Goal: Book appointment/travel/reservation

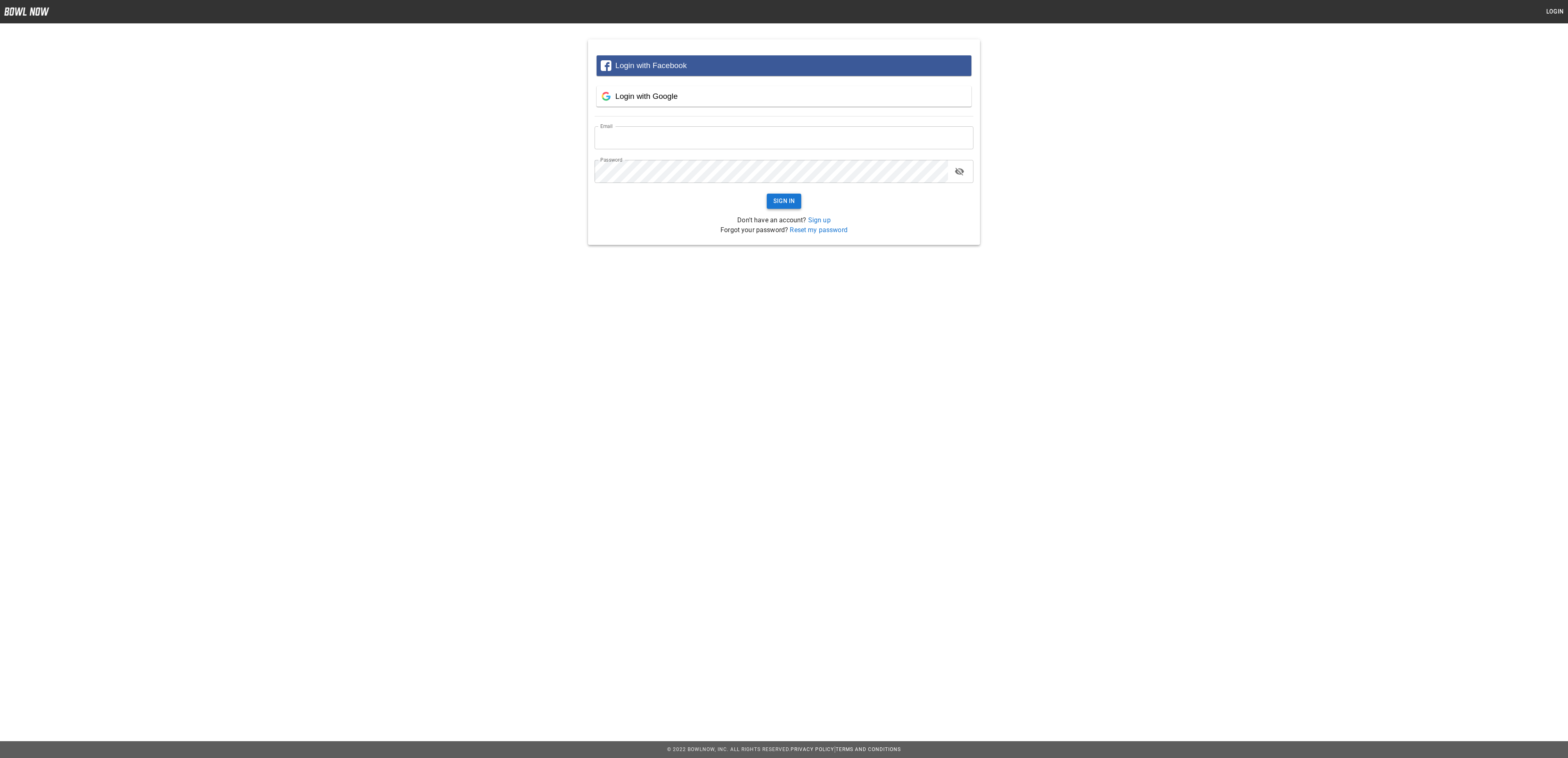
type input "**********"
click at [791, 203] on button "Sign In" at bounding box center [784, 201] width 35 height 16
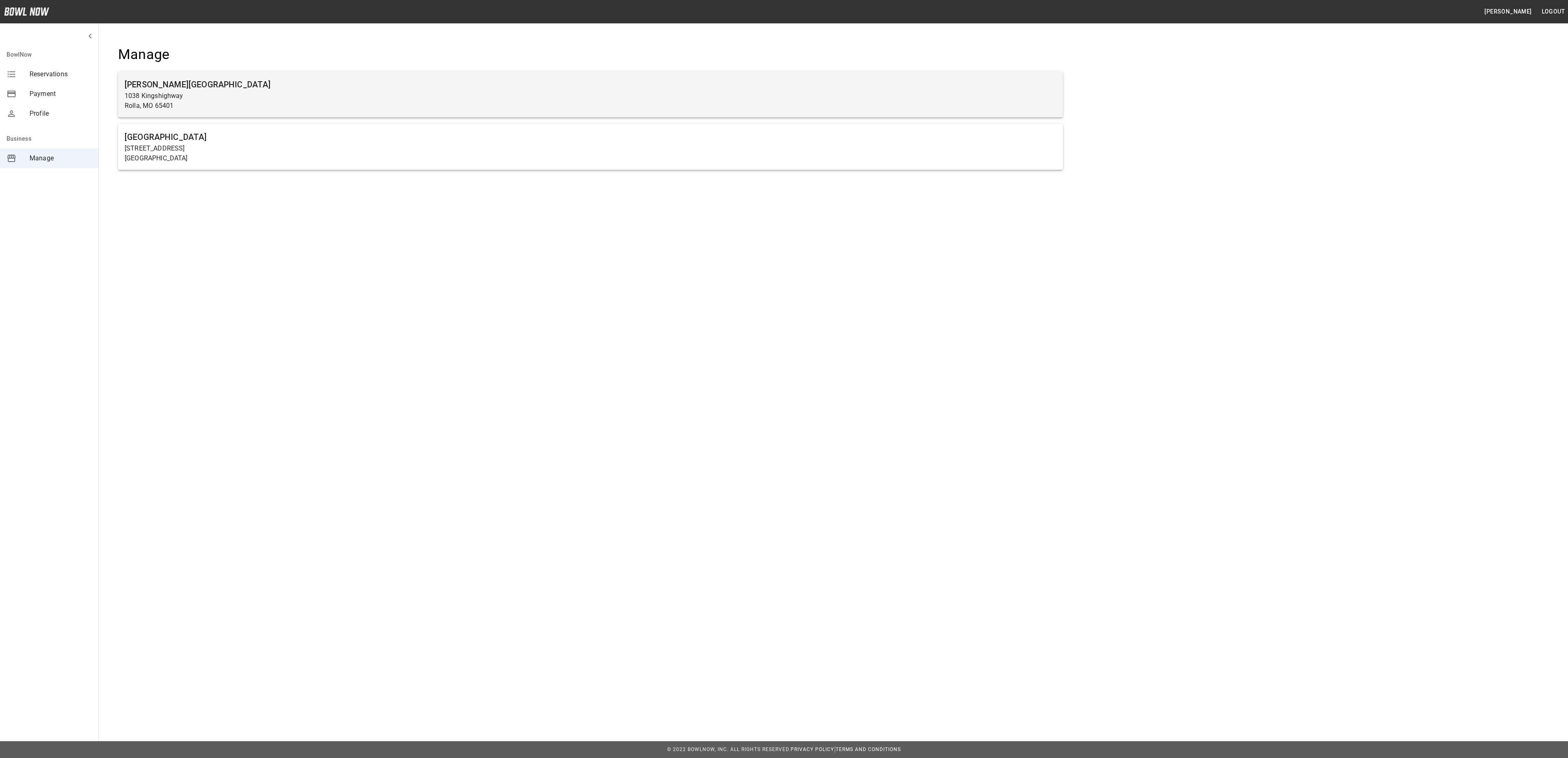
click at [587, 89] on h6 "[PERSON_NAME][GEOGRAPHIC_DATA]" at bounding box center [591, 84] width 931 height 13
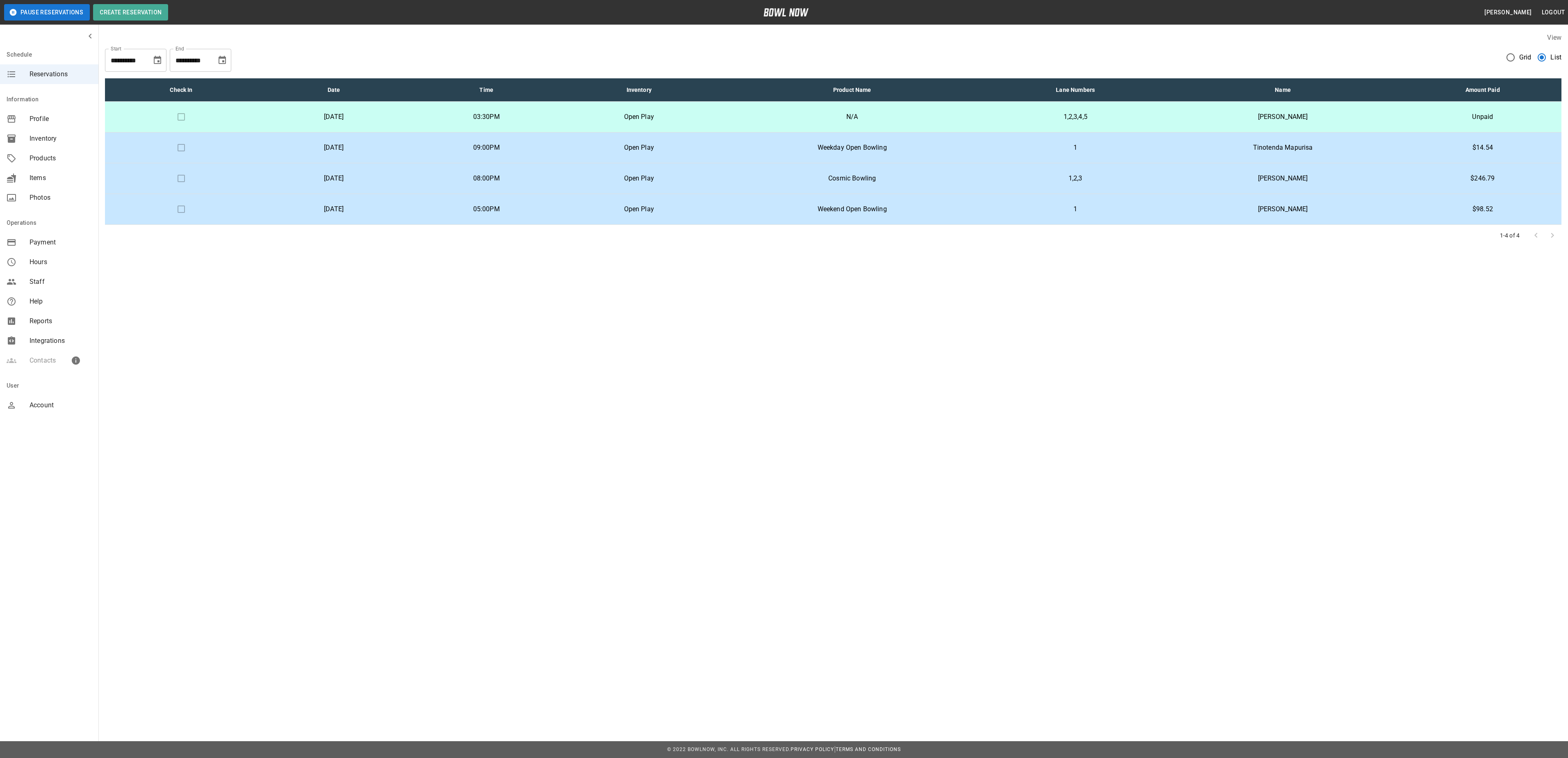
click at [404, 145] on p "Tuesday, August 26th" at bounding box center [334, 148] width 140 height 10
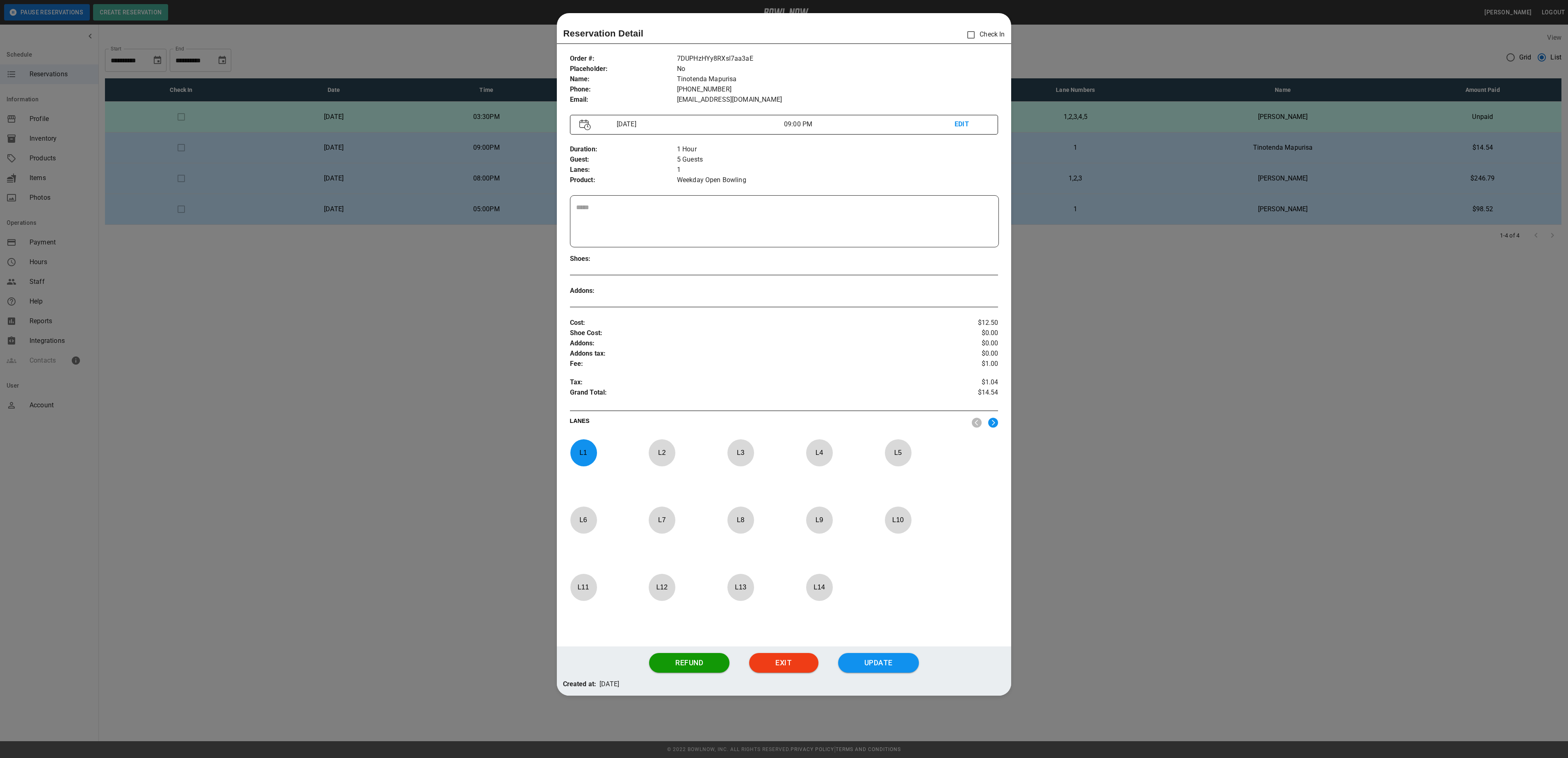
click at [473, 275] on div at bounding box center [784, 379] width 1568 height 758
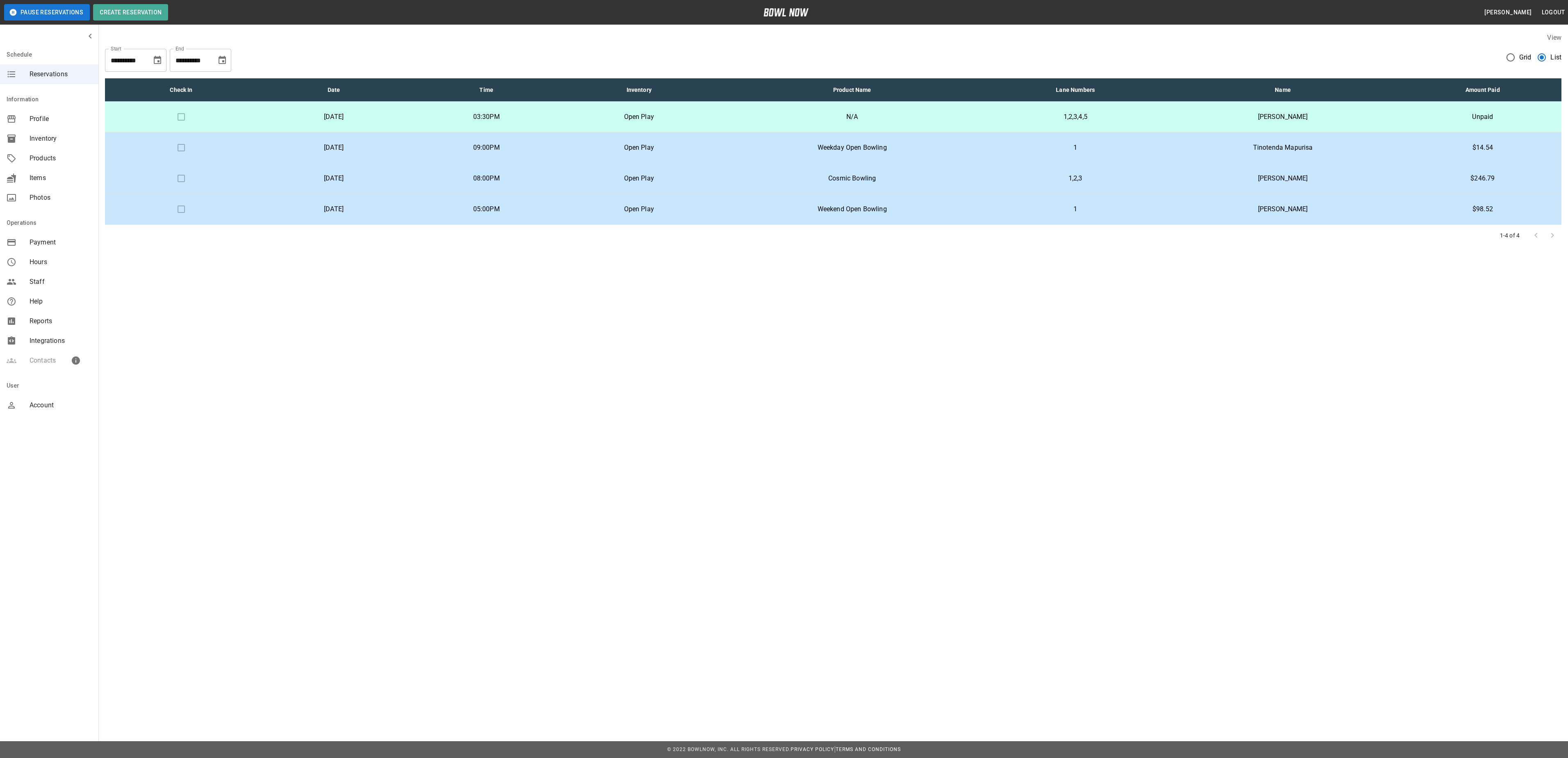
click at [556, 144] on p "09:00PM" at bounding box center [487, 148] width 140 height 10
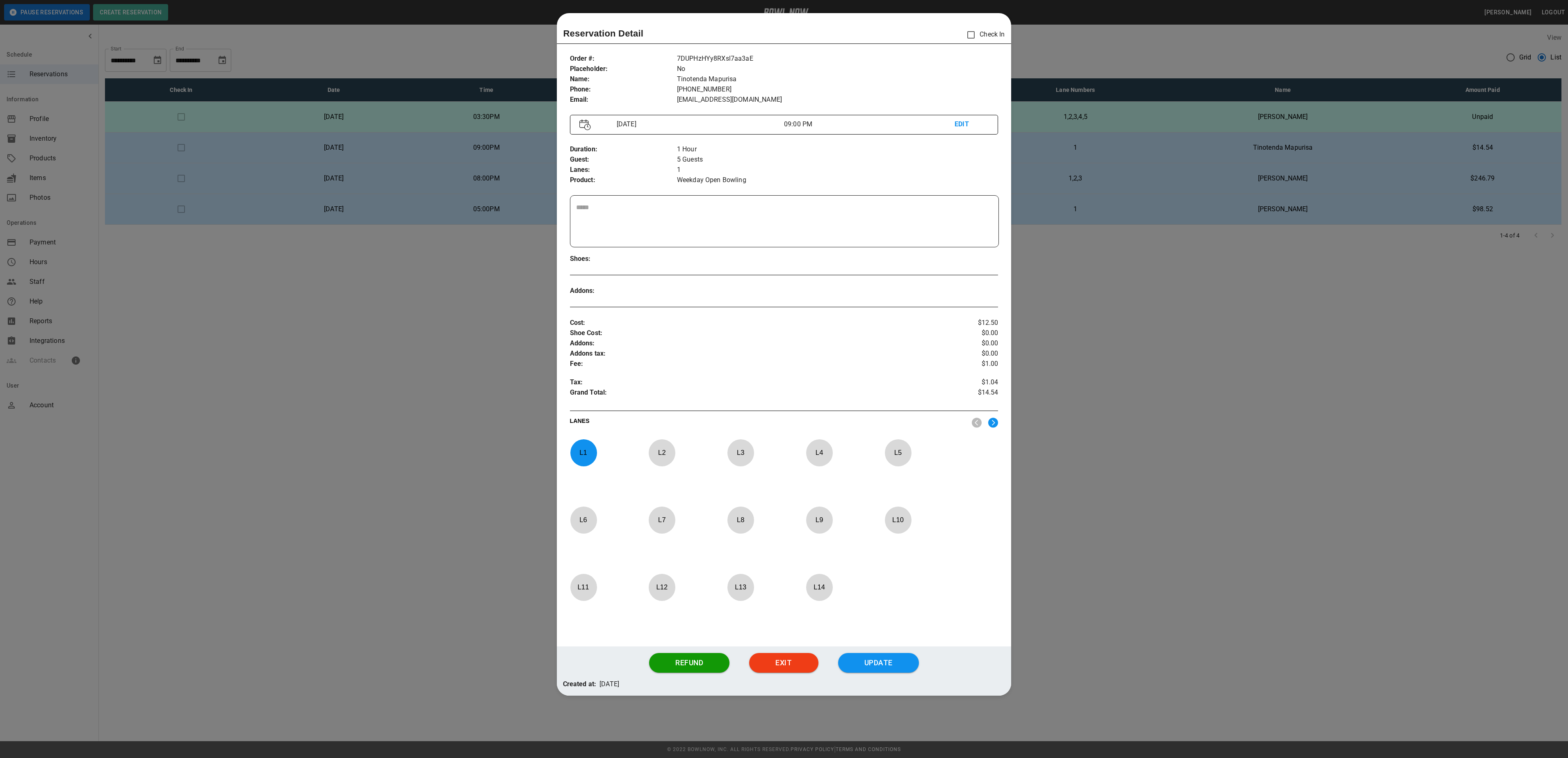
click at [1137, 318] on div at bounding box center [784, 379] width 1568 height 758
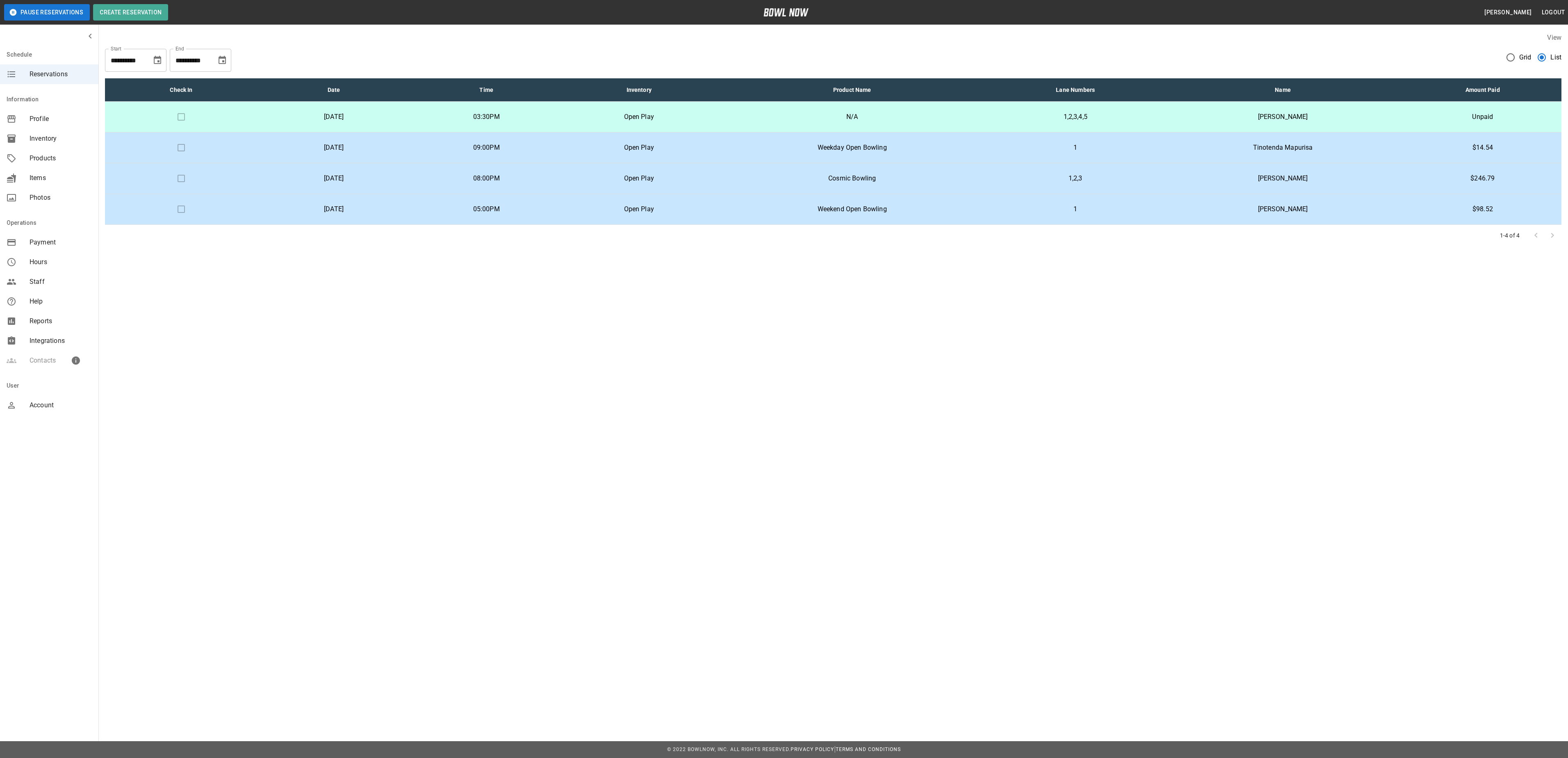
click at [1552, 238] on div at bounding box center [1544, 235] width 33 height 16
click at [1529, 54] on span "Grid" at bounding box center [1525, 57] width 12 height 10
